Goal: Information Seeking & Learning: Compare options

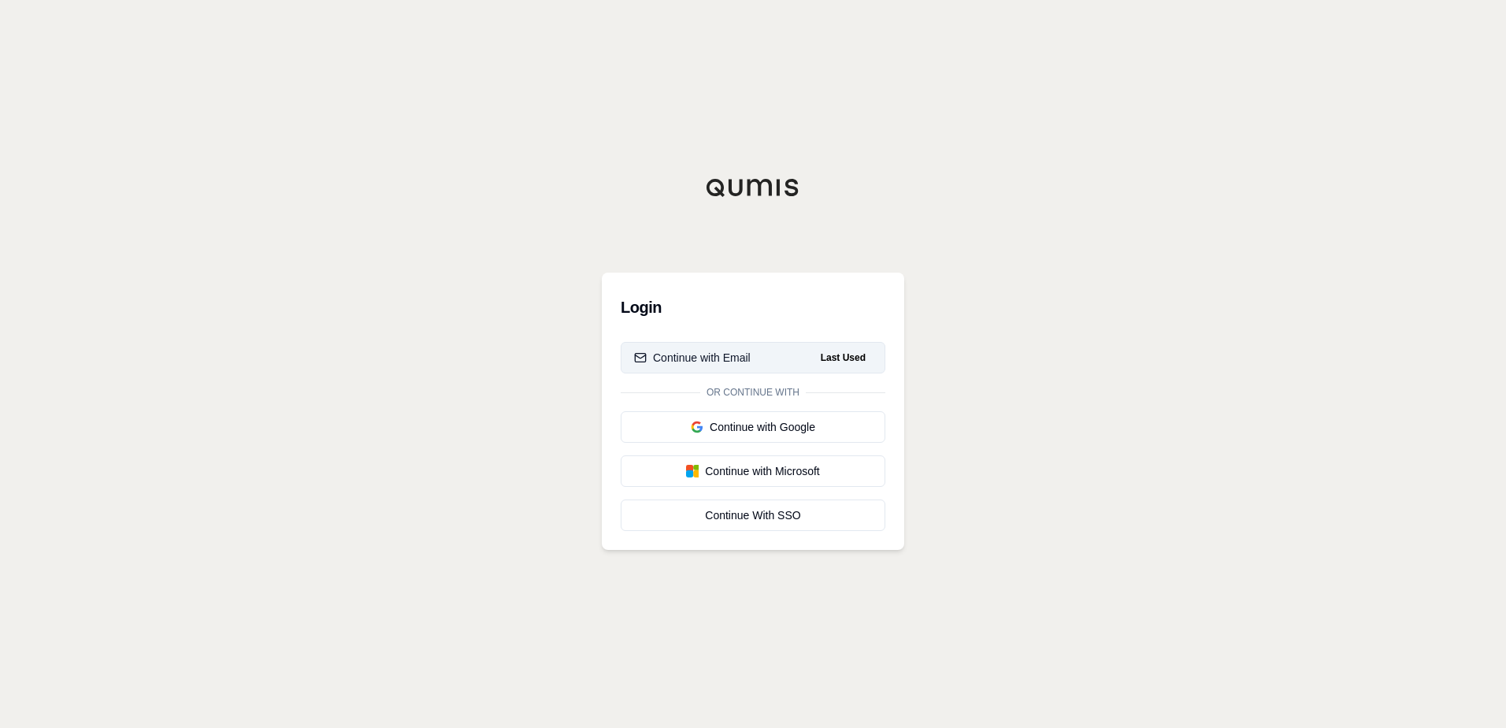
click at [750, 357] on div "Continue with Email" at bounding box center [692, 358] width 117 height 16
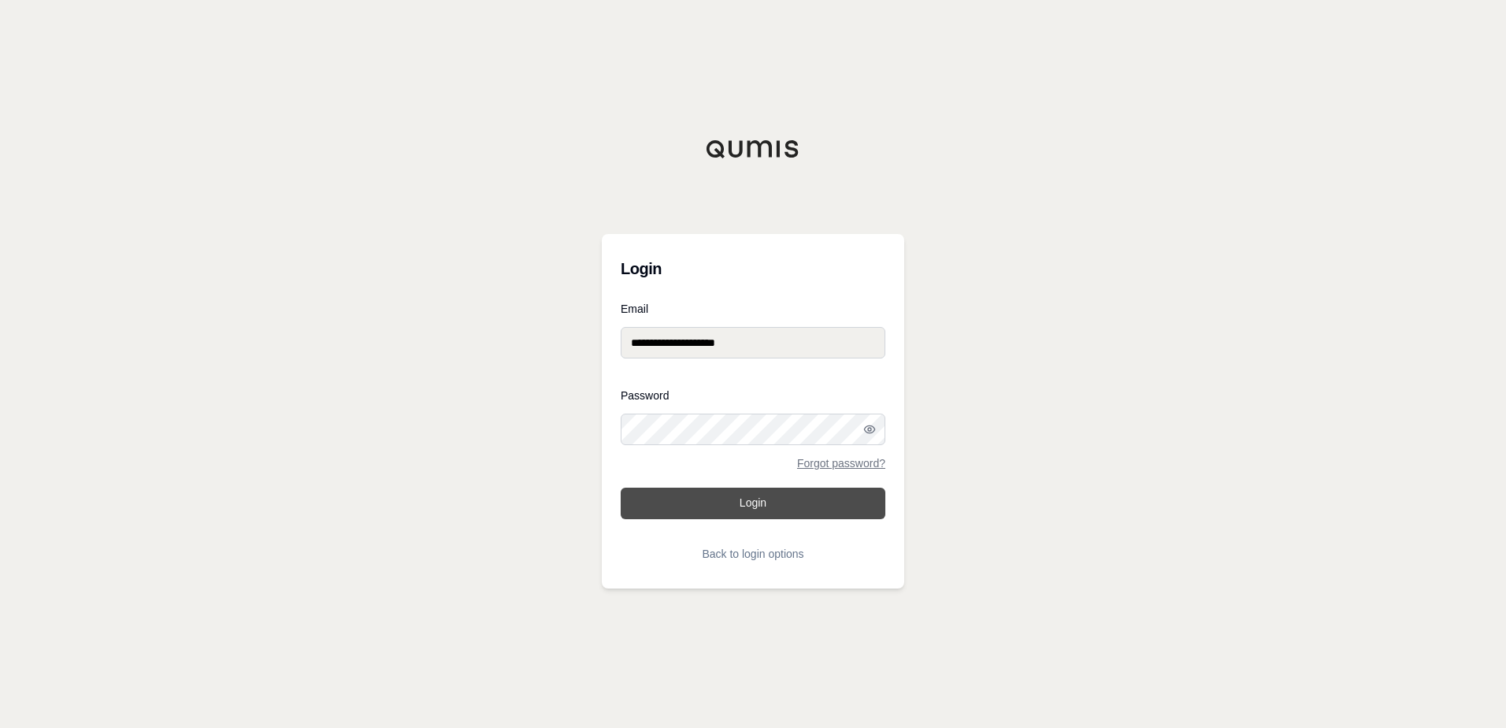
click at [745, 507] on button "Login" at bounding box center [753, 504] width 265 height 32
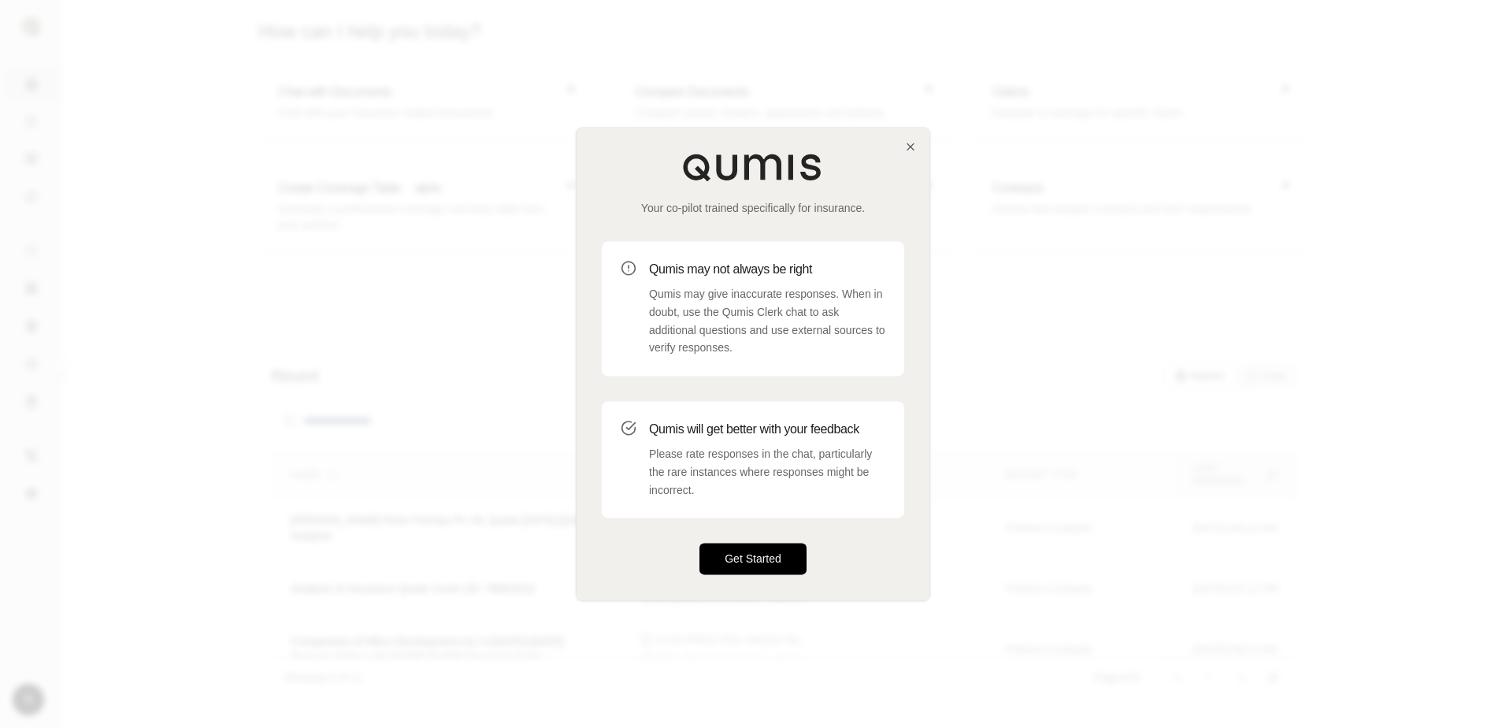
click at [734, 565] on button "Get Started" at bounding box center [753, 560] width 107 height 32
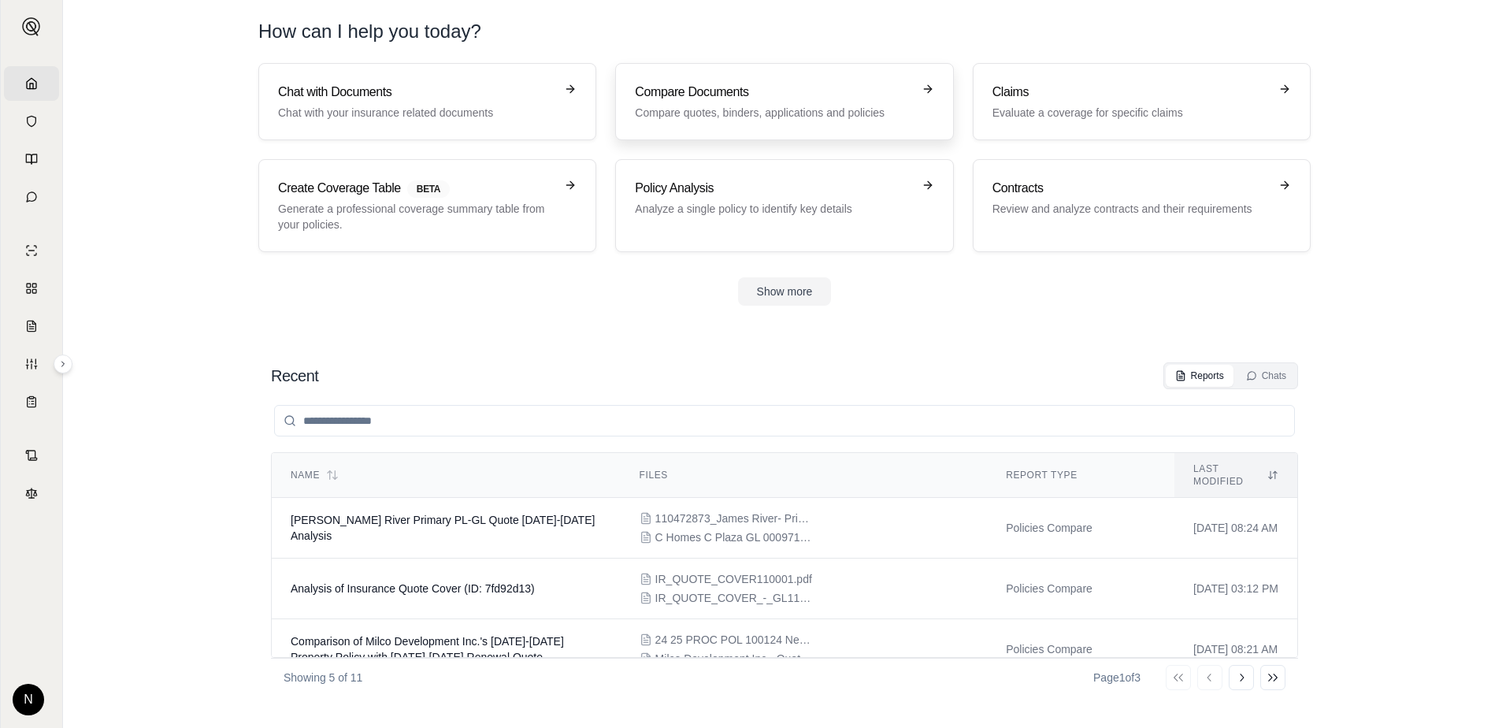
click at [744, 110] on p "Compare quotes, binders, applications and policies" at bounding box center [773, 113] width 277 height 16
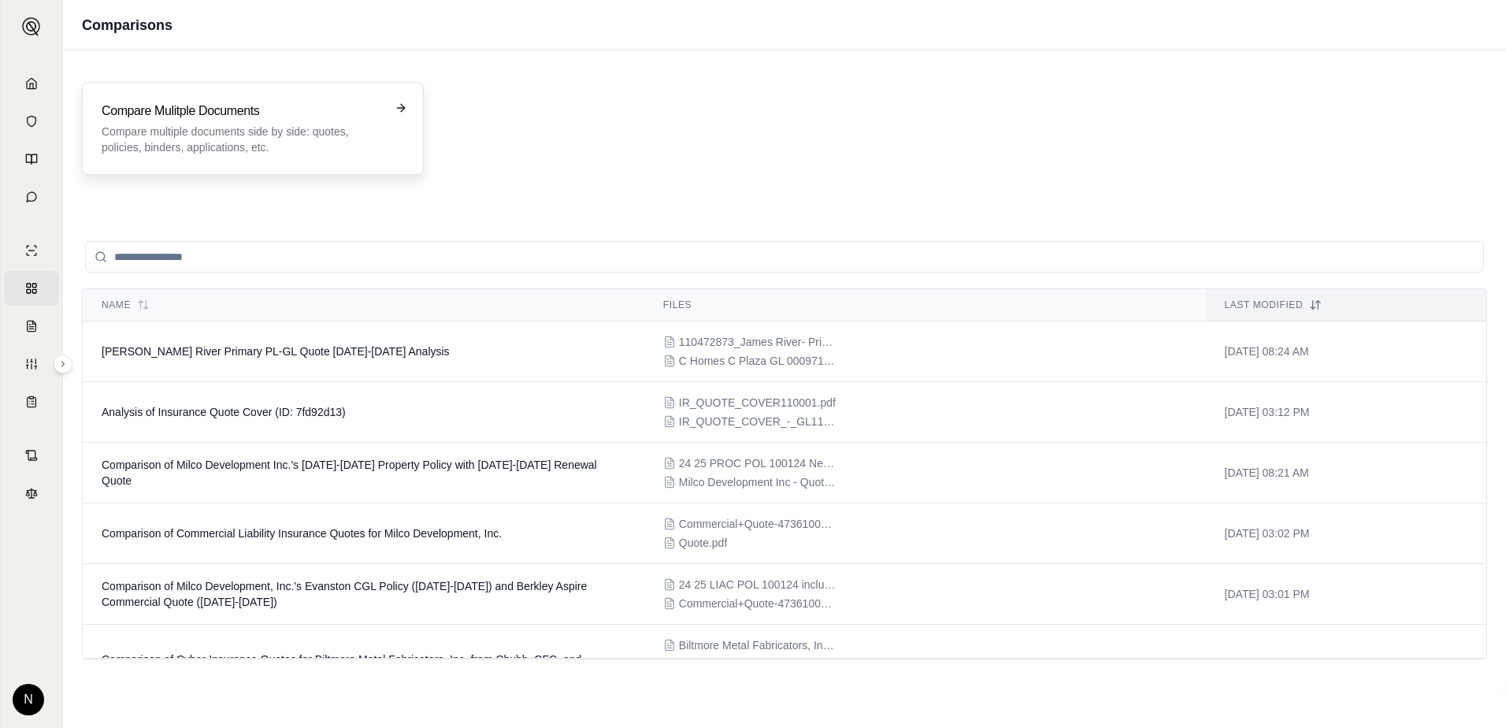
click at [187, 112] on h3 "Compare Mulitple Documents" at bounding box center [242, 111] width 280 height 19
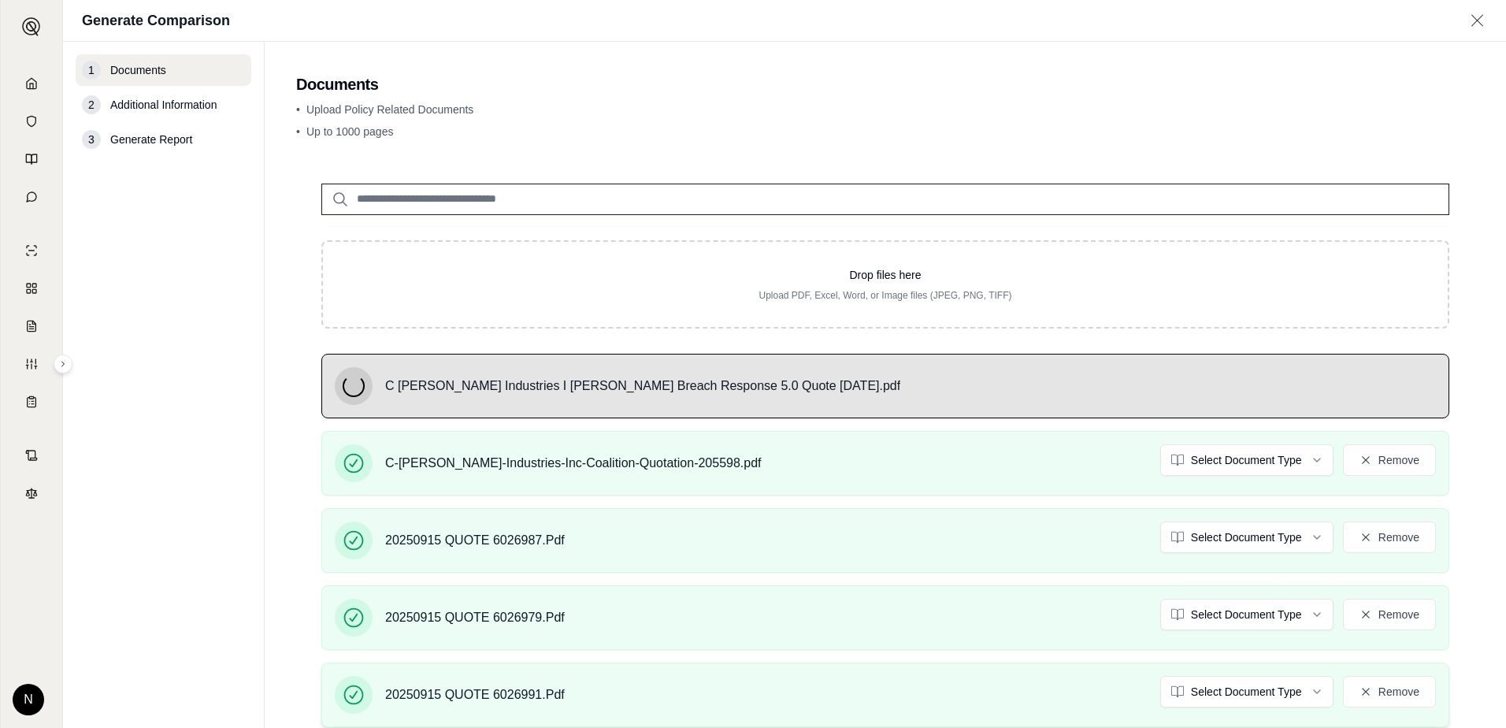
scroll to position [147, 0]
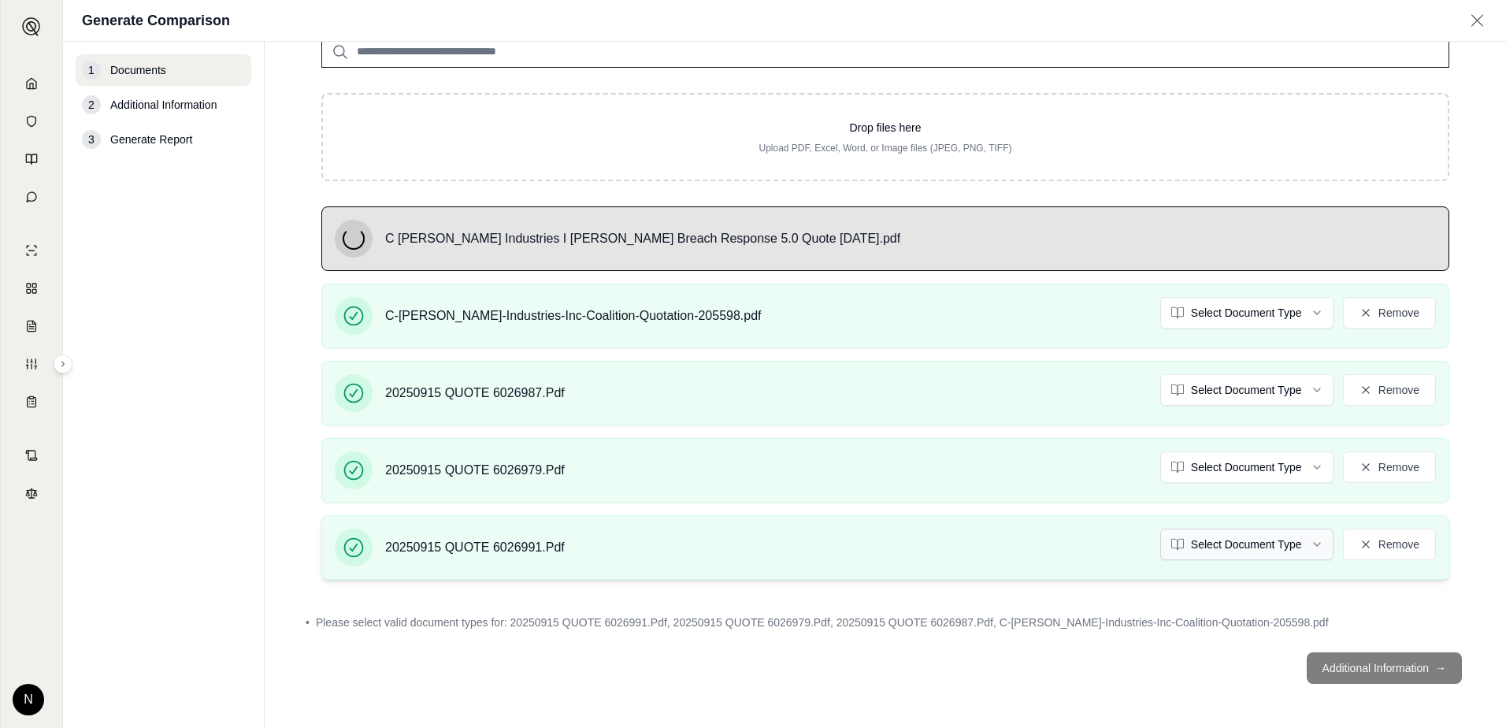
click at [1303, 544] on html "Home Vault Prompts Chats Single Policy Comparisons Claims Custom Report Coverag…" at bounding box center [753, 364] width 1506 height 728
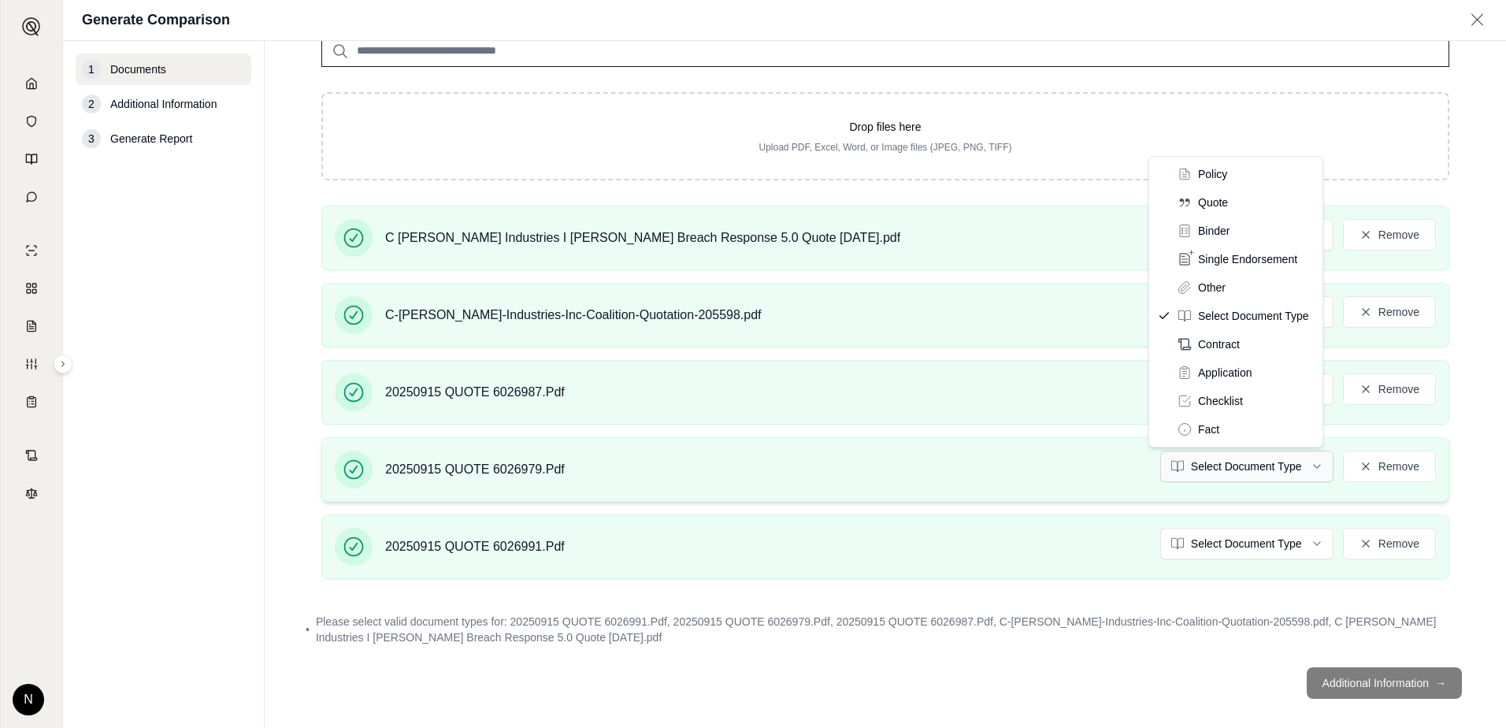
click at [1305, 467] on html "Home Vault Prompts Chats Single Policy Comparisons Claims Custom Report Coverag…" at bounding box center [753, 364] width 1506 height 728
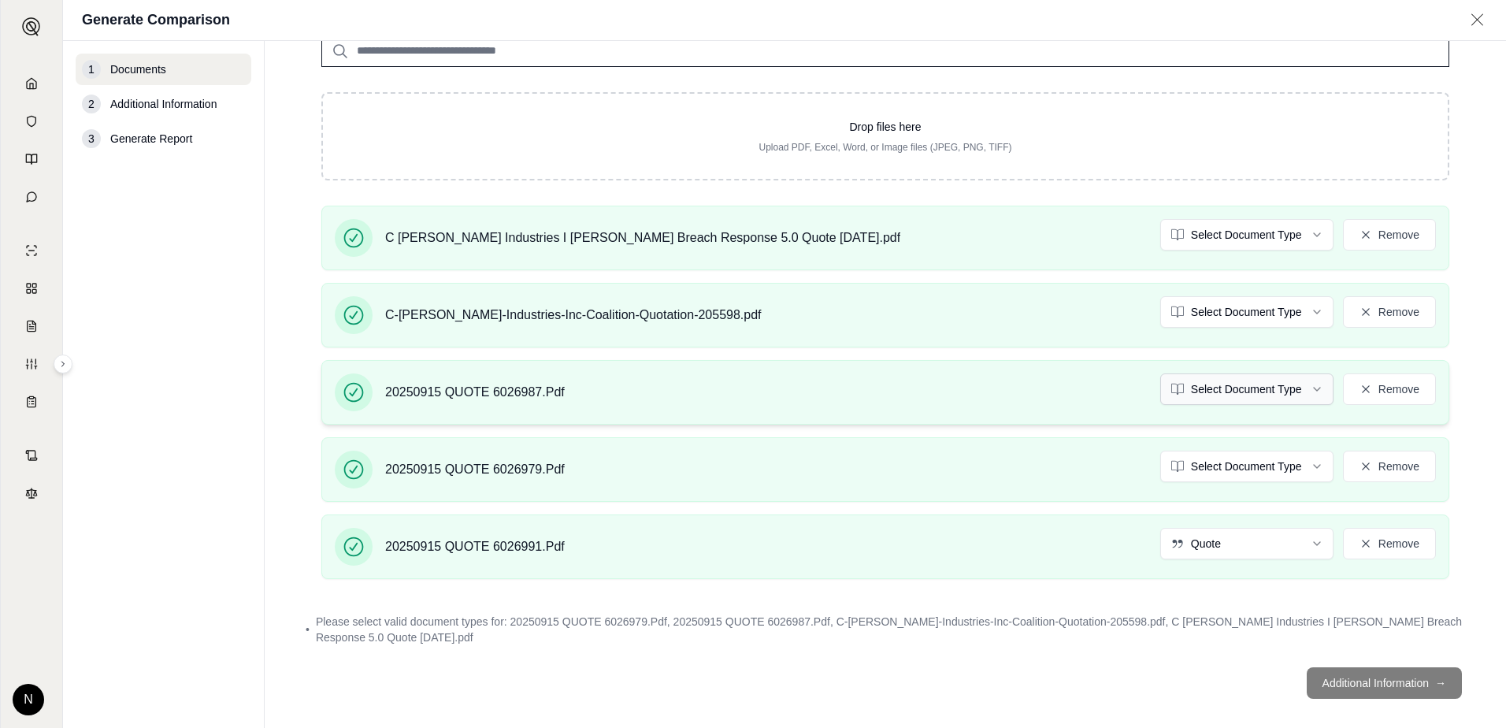
click at [1308, 389] on body "Document type updated successfully Home Vault Prompts Chats Single Policy Compa…" at bounding box center [753, 364] width 1506 height 728
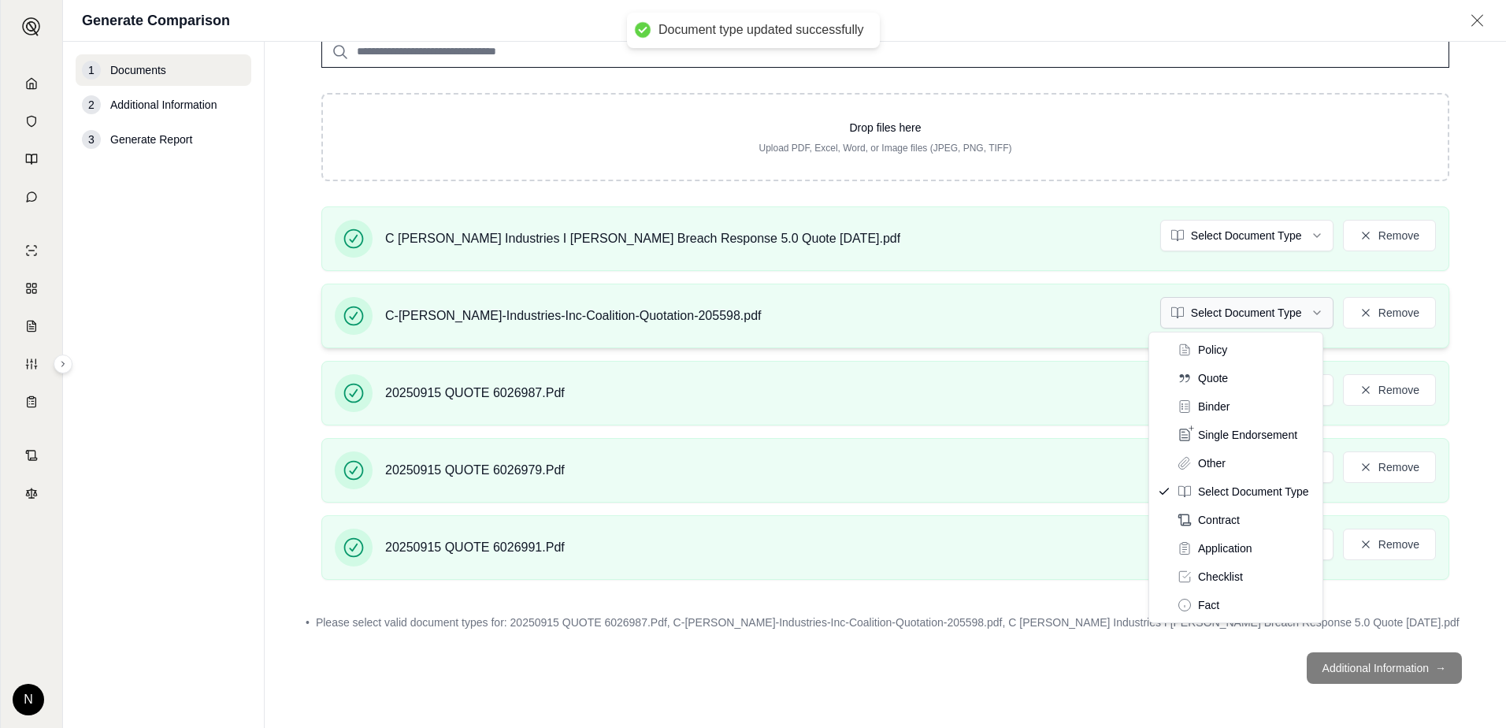
click at [1301, 312] on html "Document type updated successfully Home Vault Prompts Chats Single Policy Compa…" at bounding box center [753, 364] width 1506 height 728
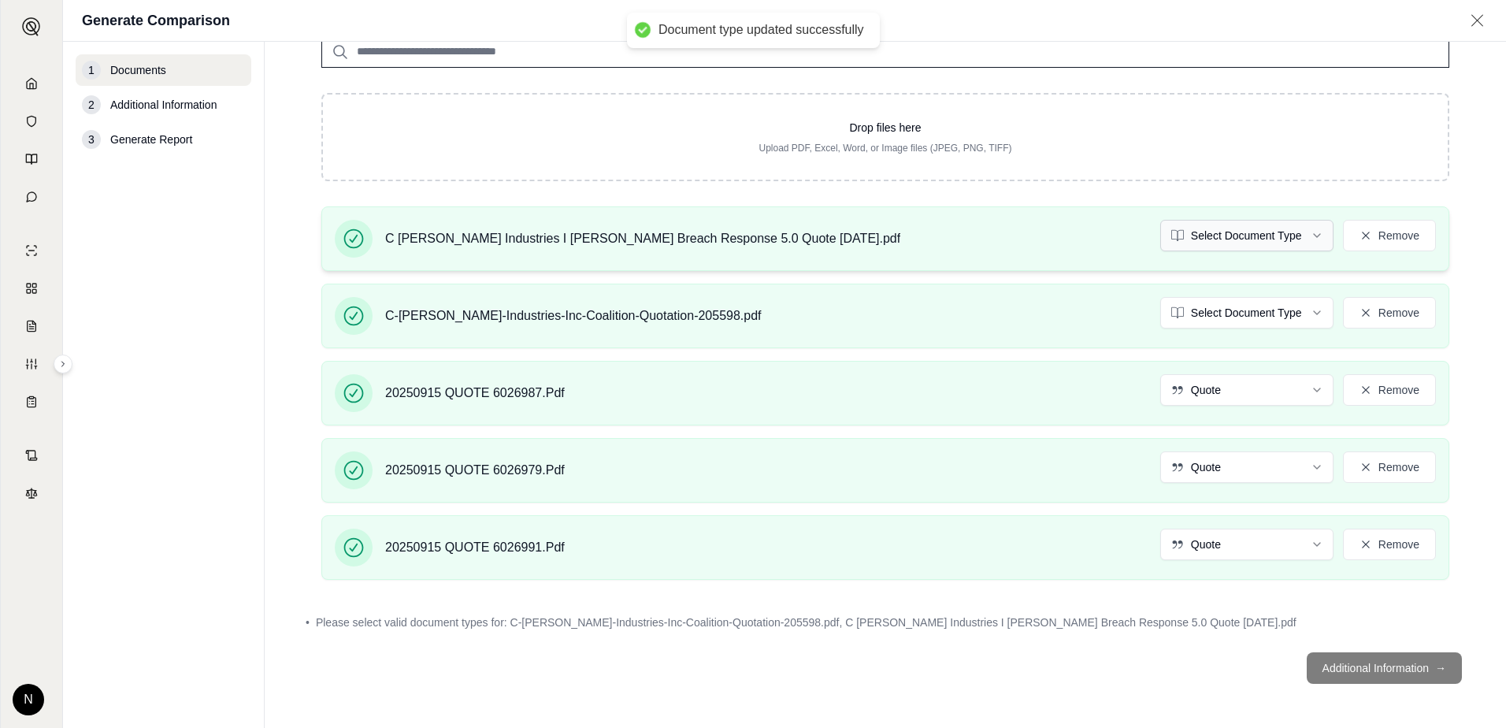
click at [1309, 237] on html "Document type updated successfully Home Vault Prompts Chats Single Policy Compa…" at bounding box center [753, 364] width 1506 height 728
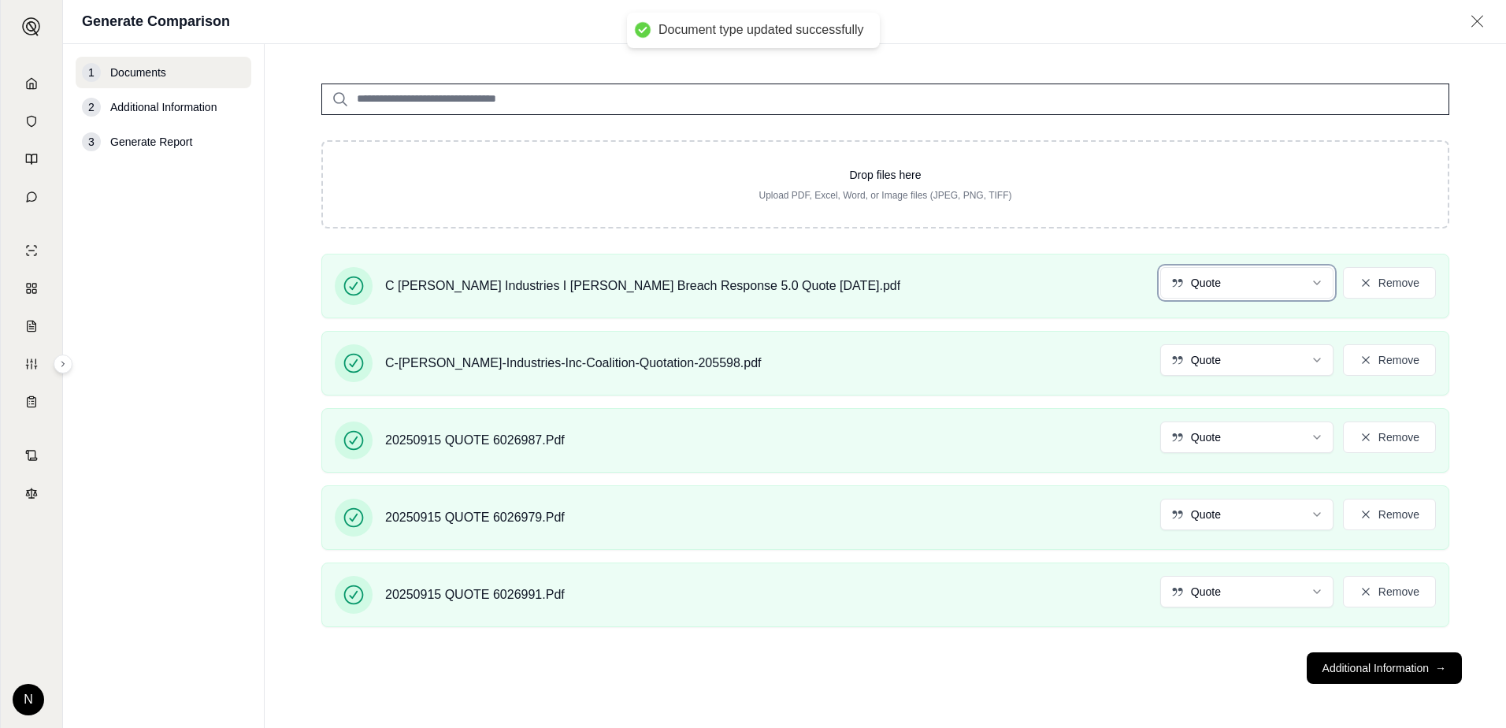
scroll to position [102, 0]
click at [1357, 676] on button "Additional Information →" at bounding box center [1384, 668] width 155 height 32
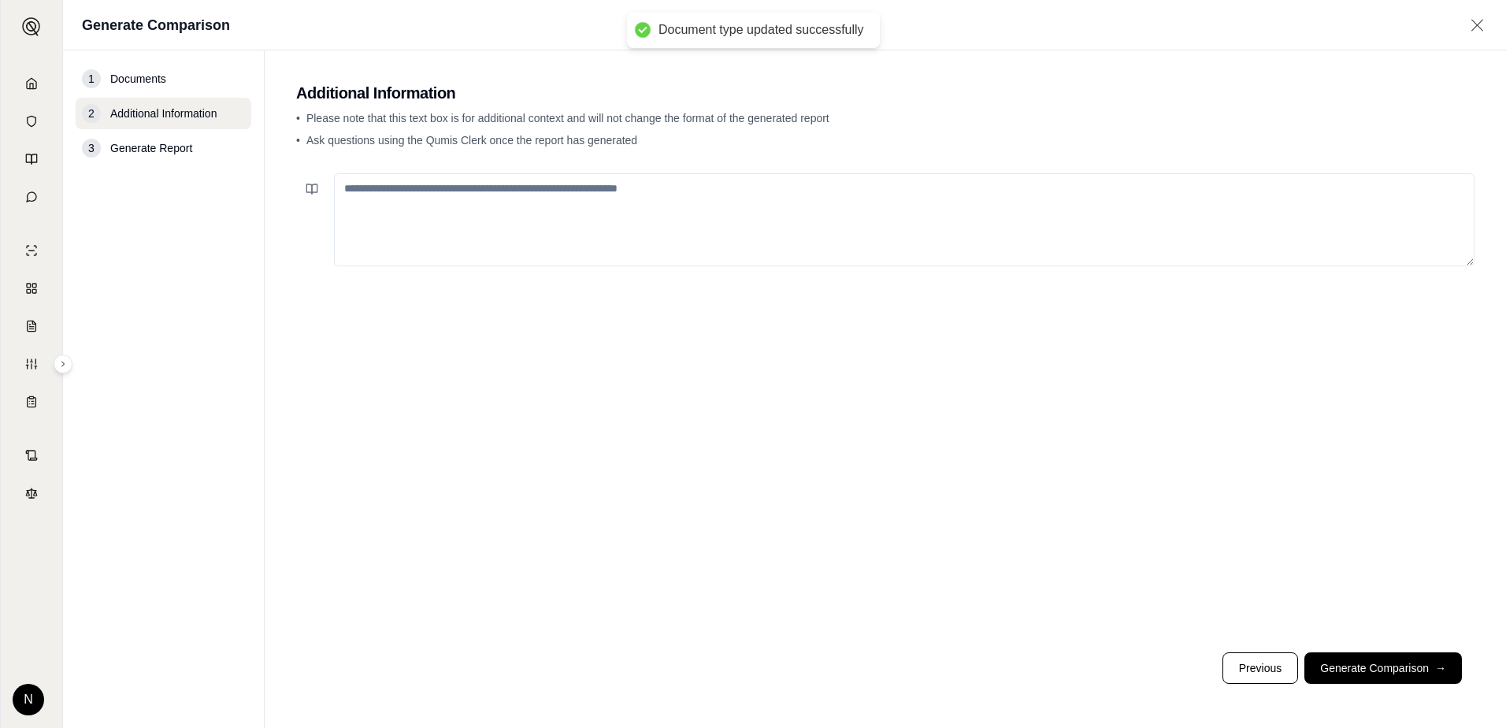
scroll to position [0, 0]
click at [1364, 662] on button "Generate Comparison →" at bounding box center [1384, 668] width 158 height 32
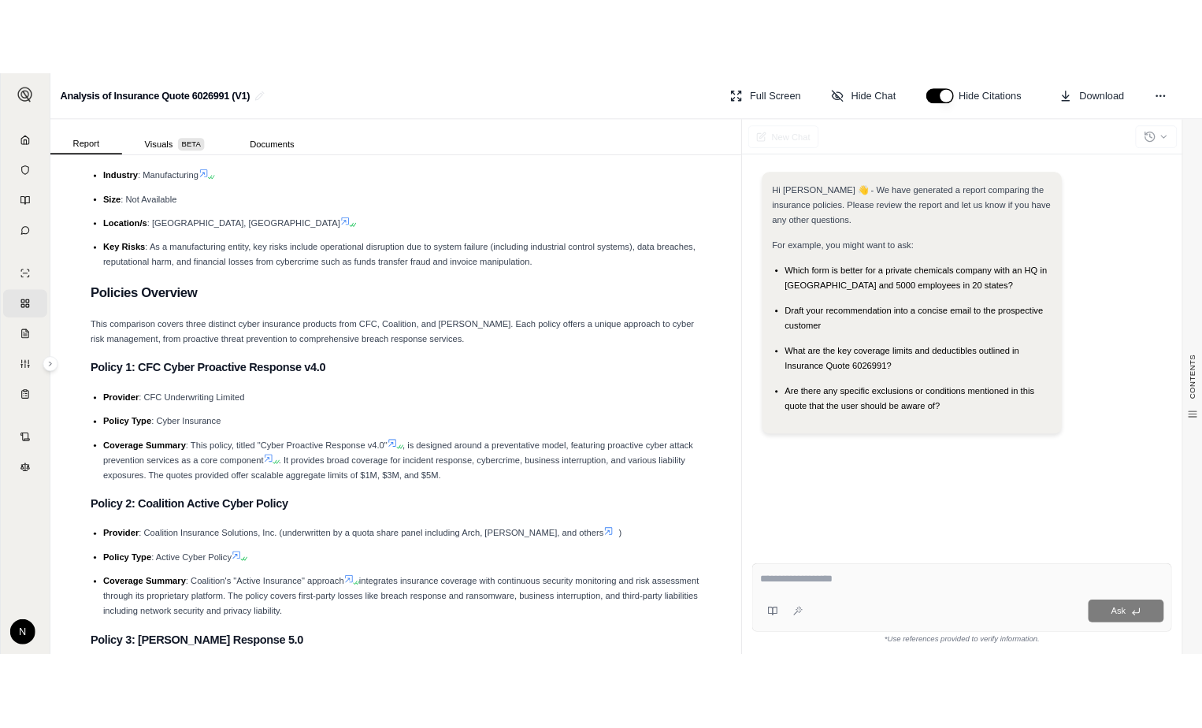
scroll to position [709, 0]
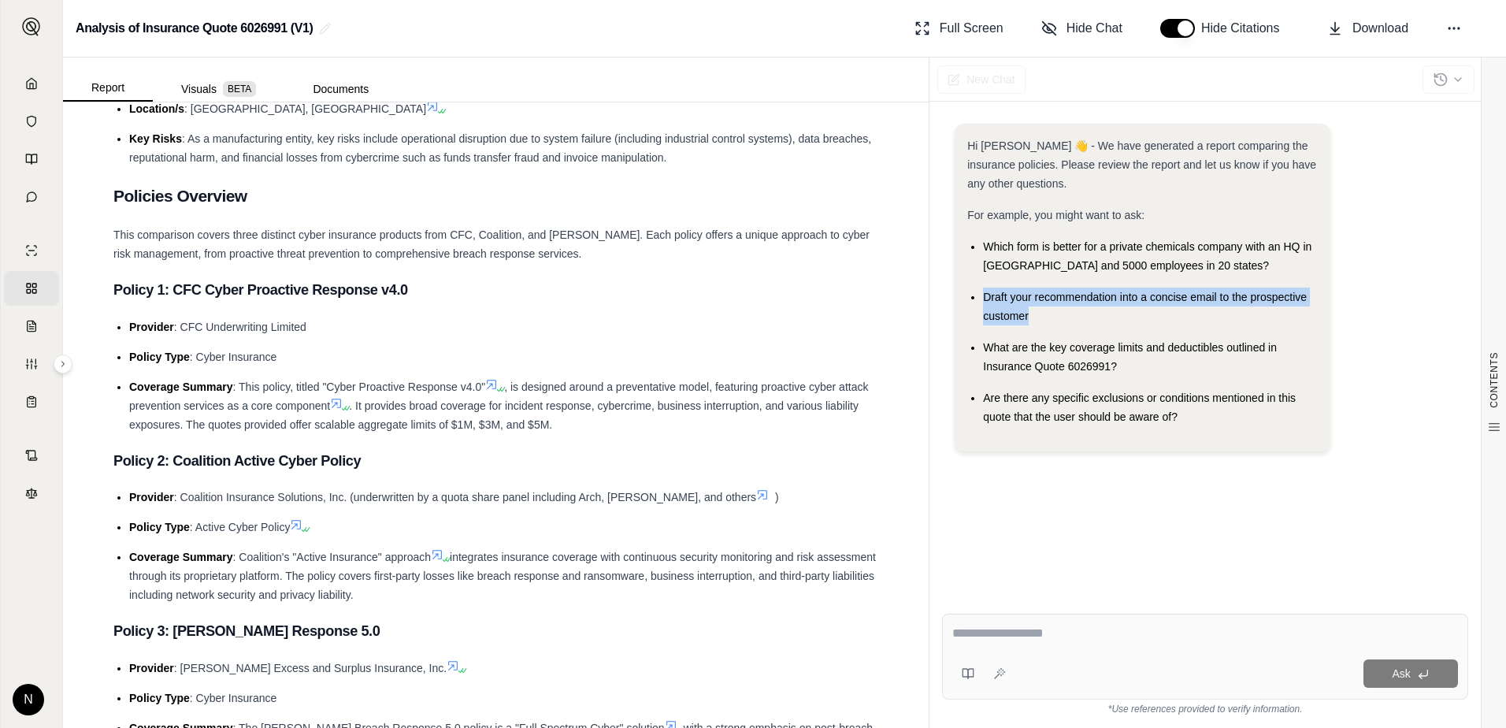
drag, startPoint x: 1030, startPoint y: 321, endPoint x: 984, endPoint y: 303, distance: 49.9
click at [984, 303] on div "Draft your recommendation into a concise email to the prospective customer" at bounding box center [1150, 307] width 335 height 38
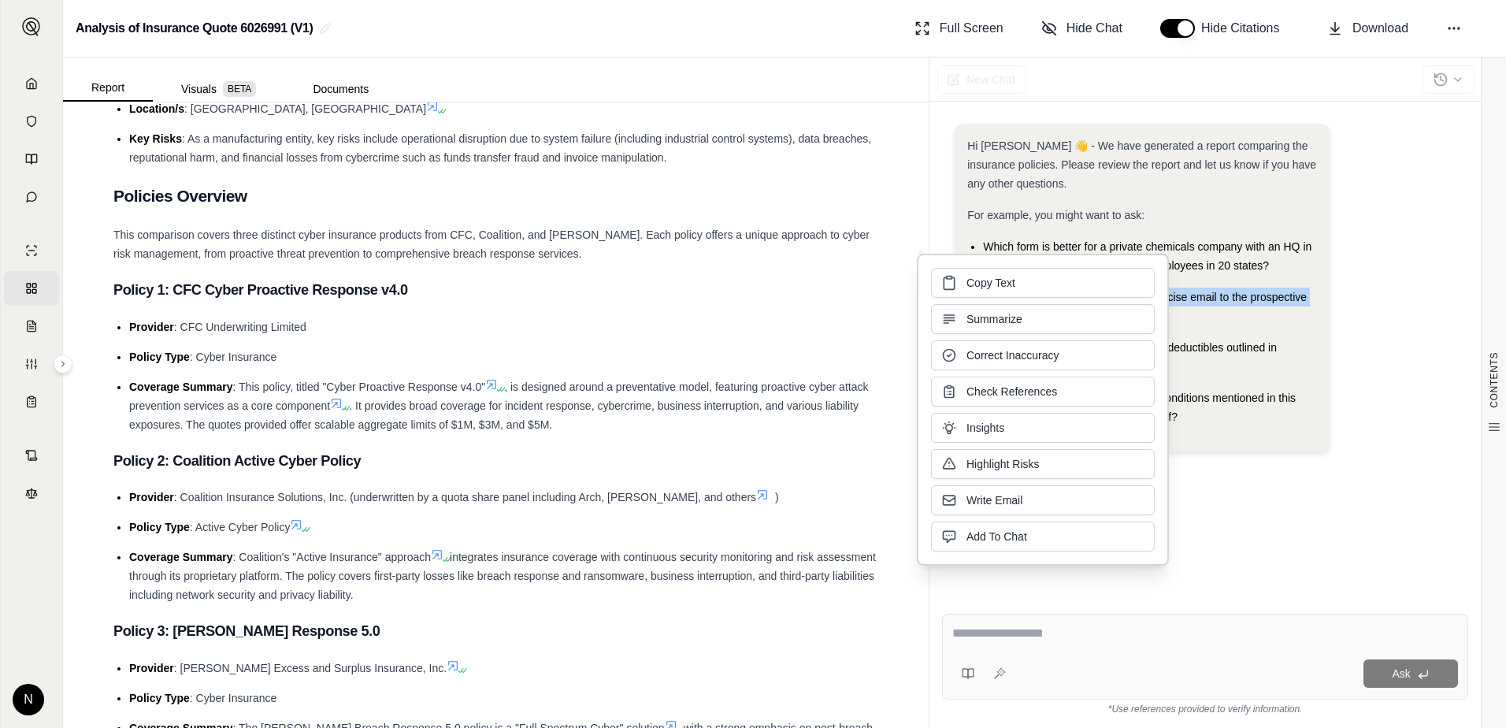
copy span "Draft your recommendation into a concise email to the prospective customer"
click at [1085, 634] on textarea at bounding box center [1205, 633] width 506 height 19
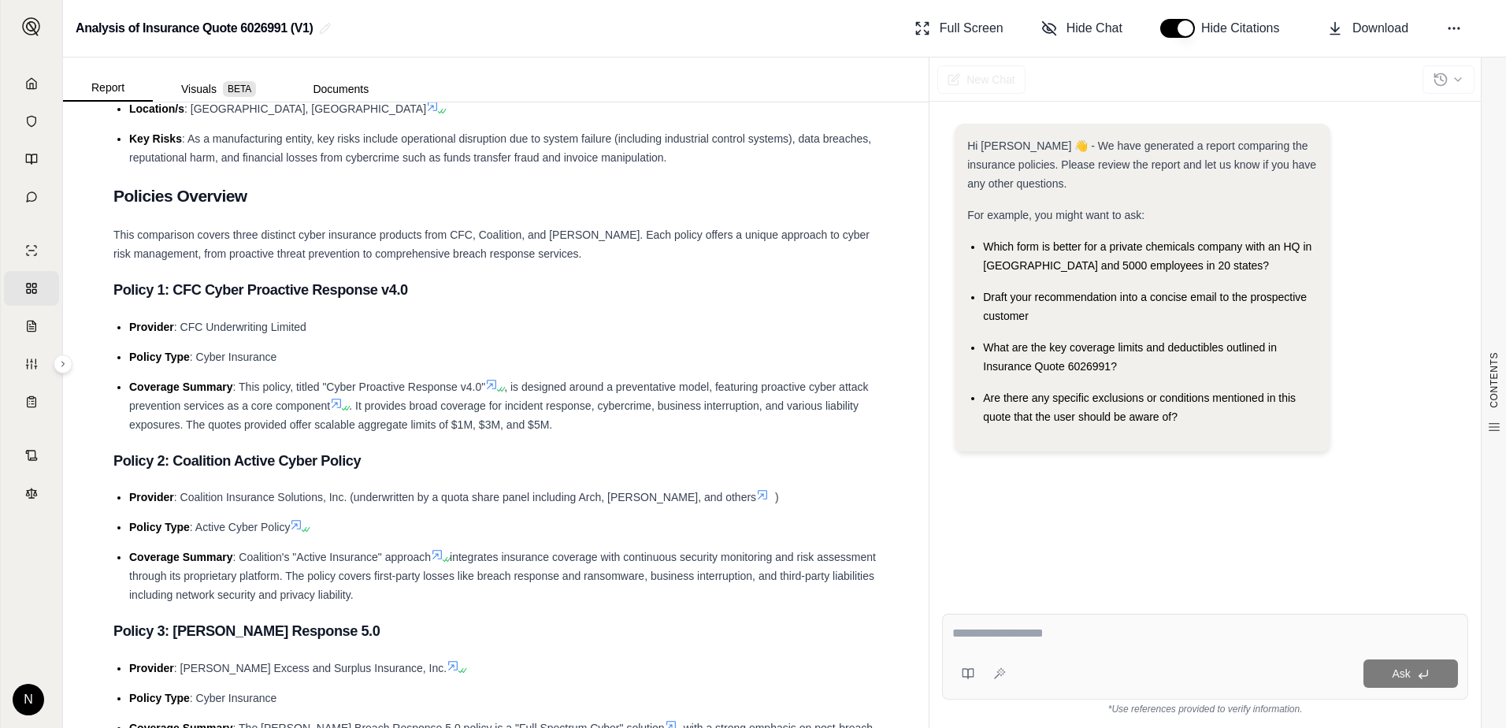
paste textarea "**********"
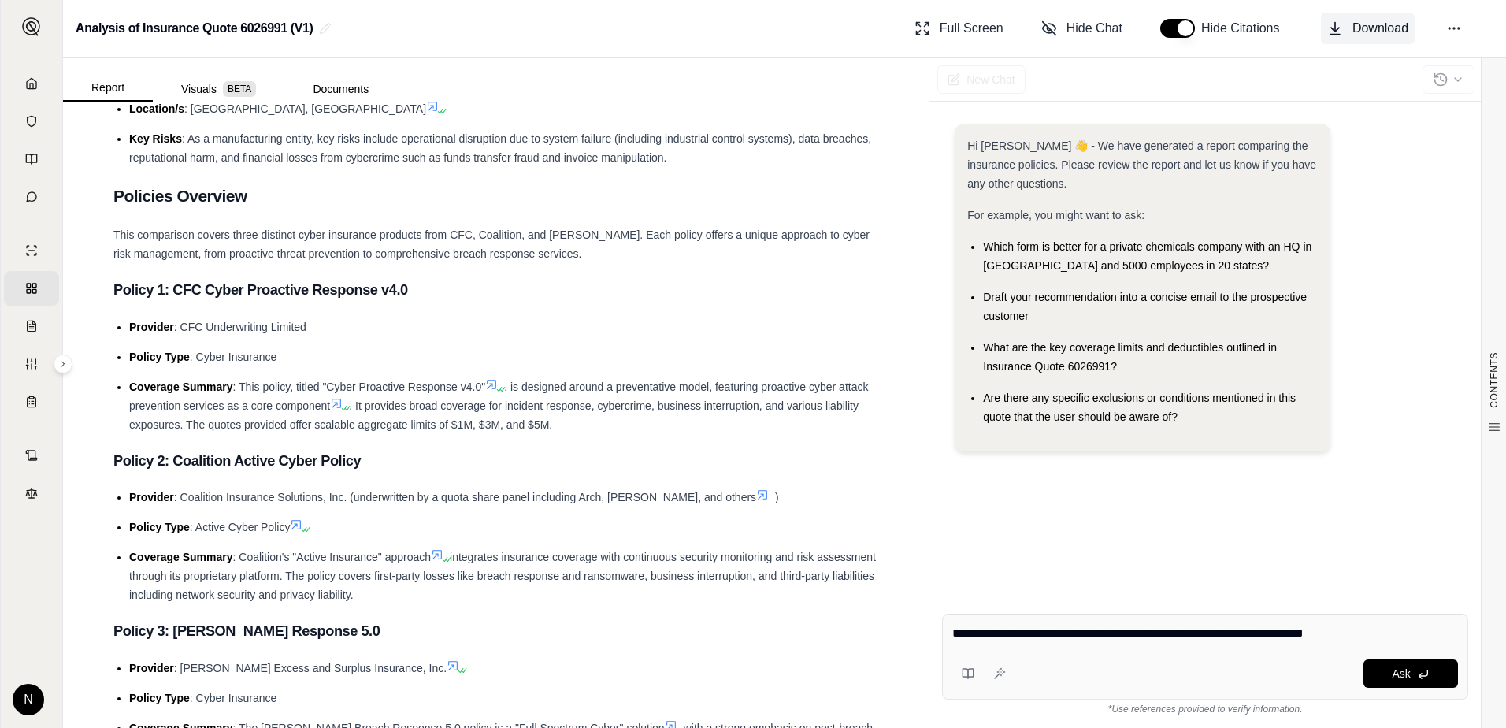
type textarea "**********"
click at [1369, 24] on span "Download" at bounding box center [1381, 28] width 56 height 19
click at [1408, 674] on span "Ask" at bounding box center [1401, 673] width 18 height 13
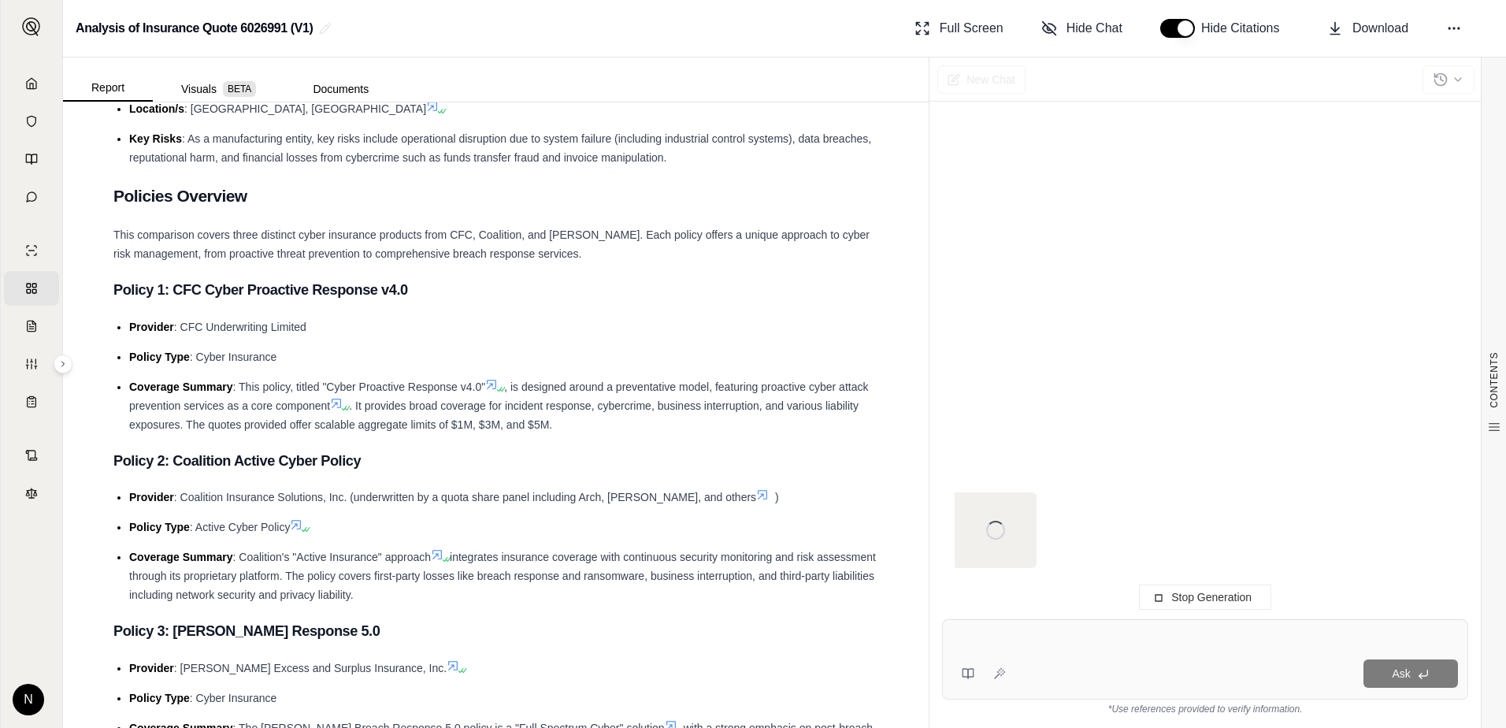
scroll to position [77, 0]
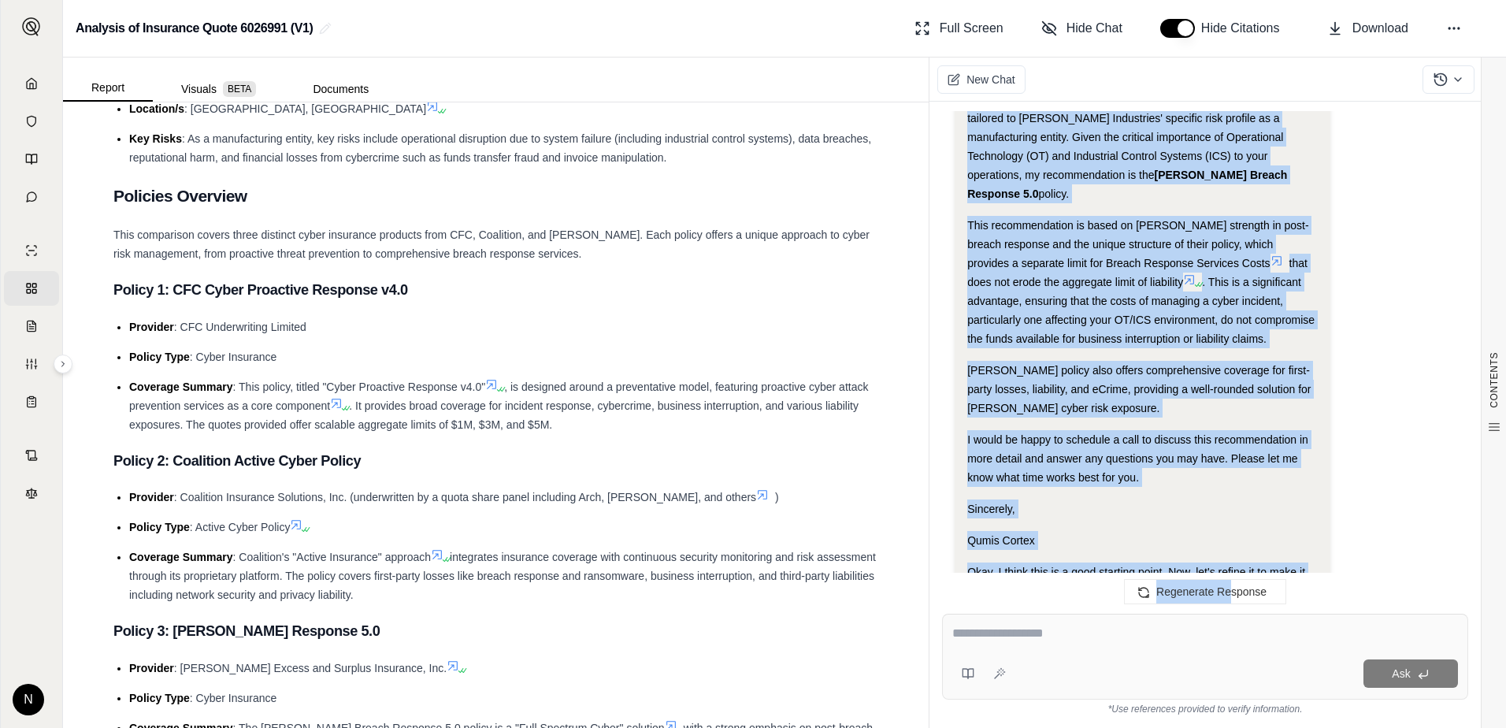
scroll to position [1035, 0]
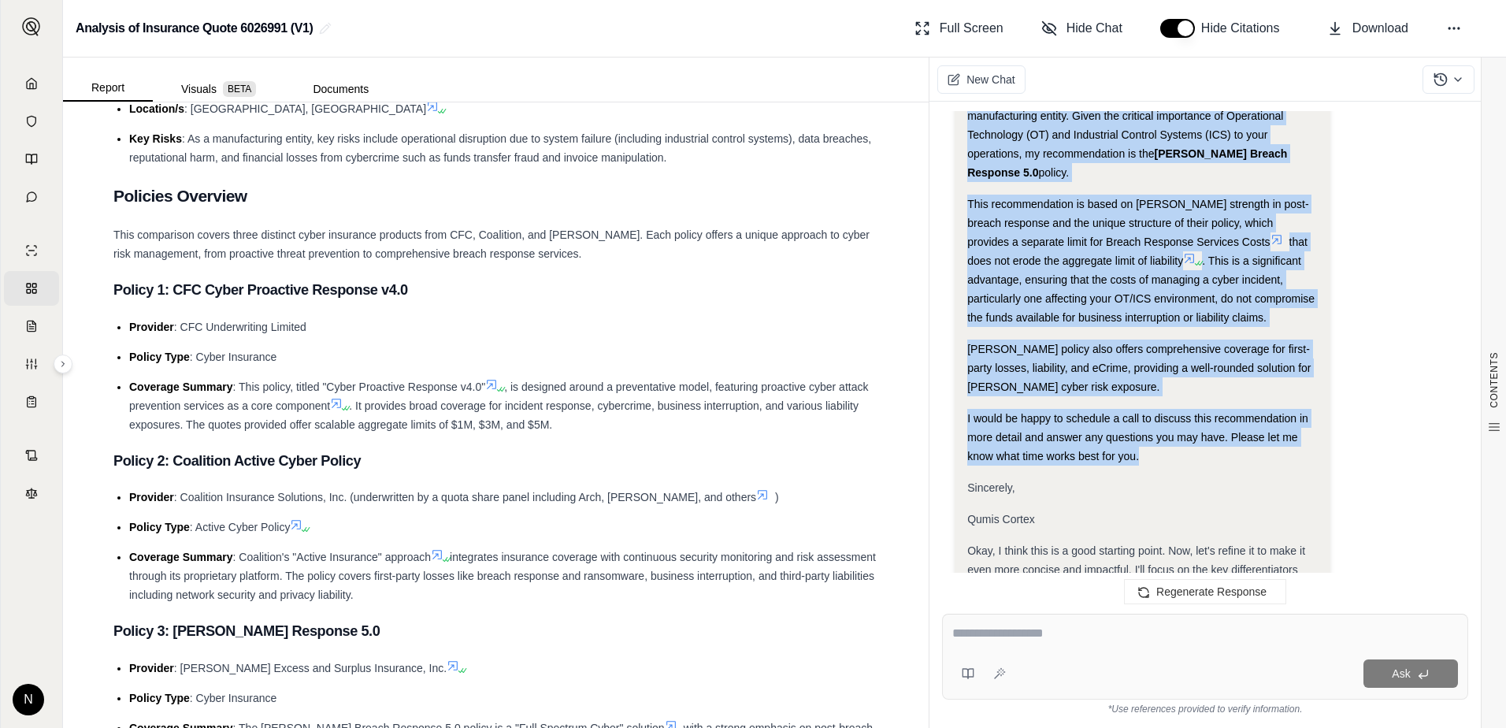
drag, startPoint x: 967, startPoint y: 288, endPoint x: 1147, endPoint y: 421, distance: 224.1
click at [1147, 421] on div "Analysis: Okay, I need to draft a concise email to the prospective customer, [P…" at bounding box center [1142, 623] width 351 height 2168
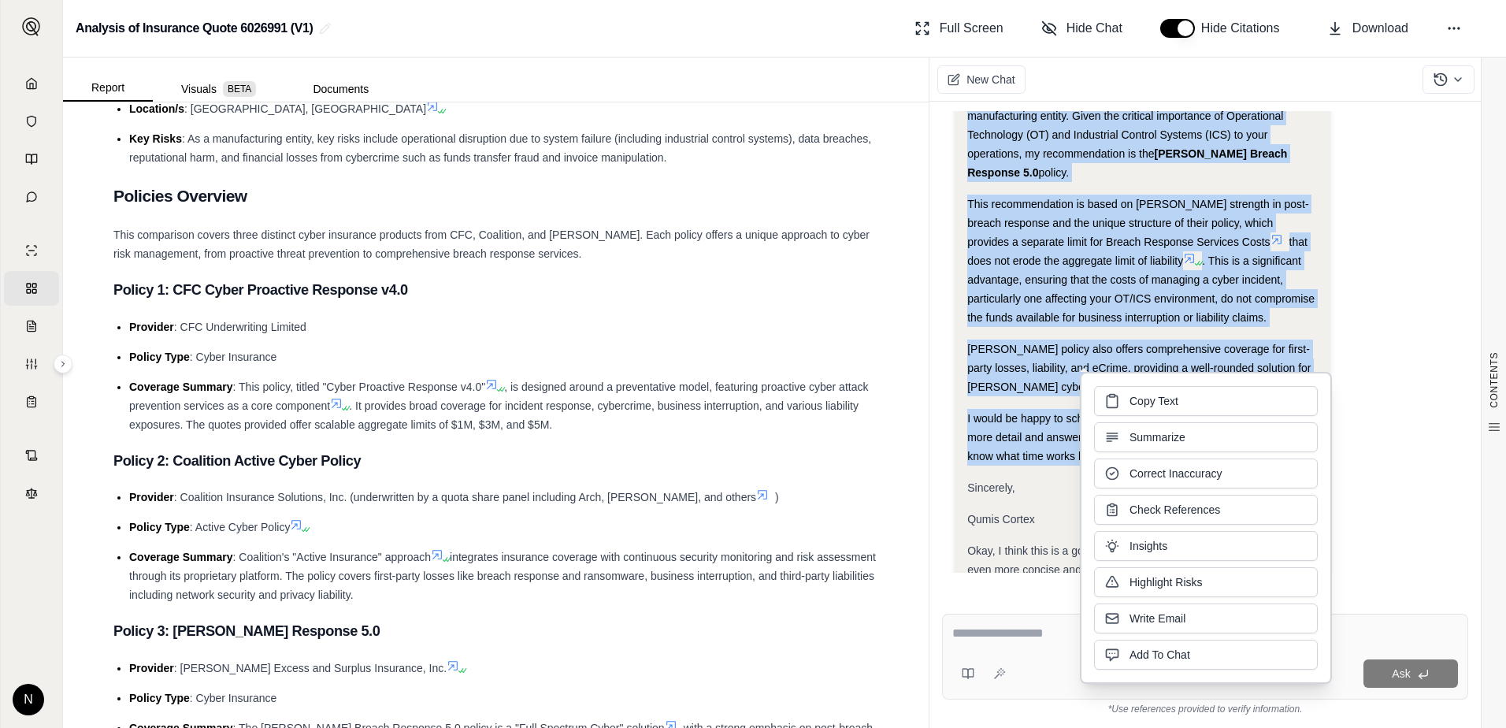
copy div "Following a thorough review of the cyber insurance quotes from CFC, Coalition, …"
drag, startPoint x: 1397, startPoint y: 567, endPoint x: 1216, endPoint y: 482, distance: 199.5
click at [1397, 567] on div "Analysis: Okay, I need to draft a concise email to the prospective customer, [P…" at bounding box center [1205, 658] width 501 height 2263
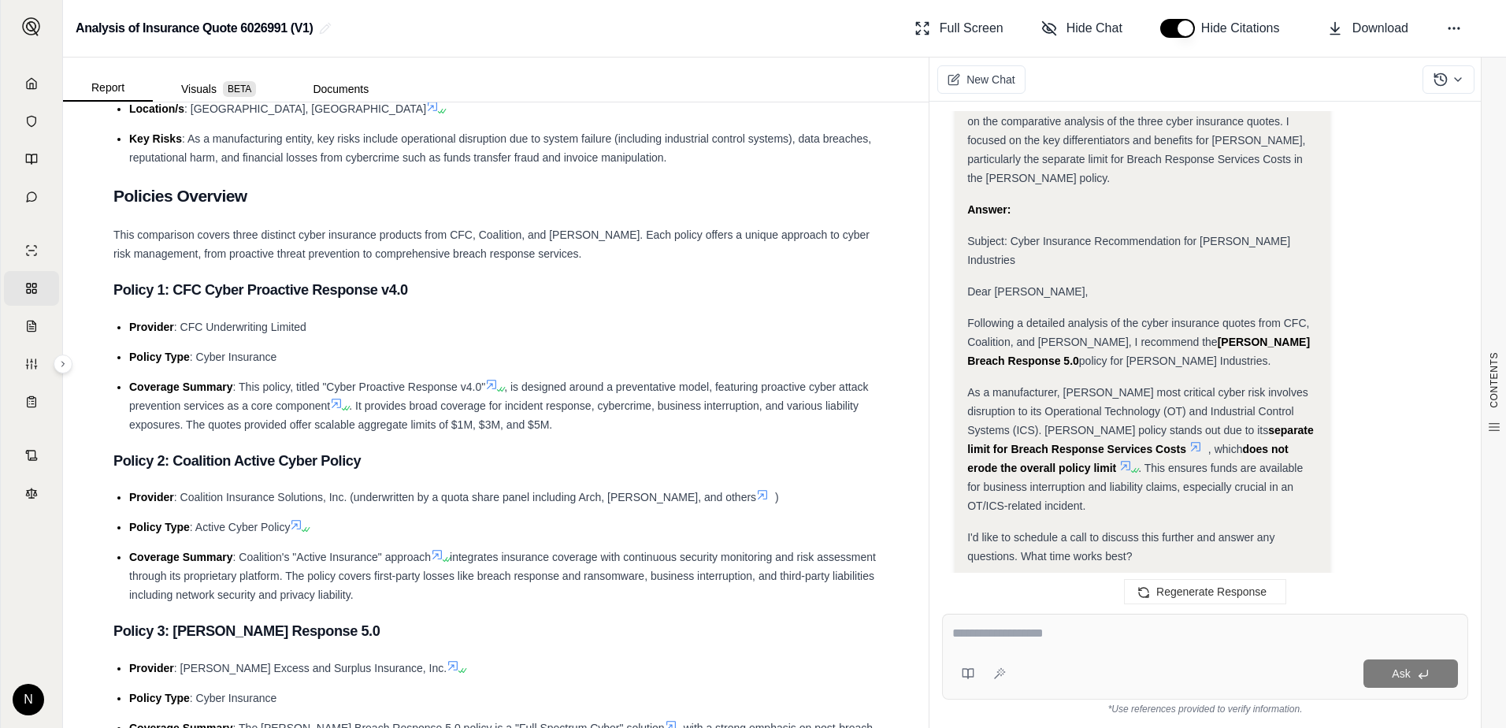
scroll to position [2138, 0]
